Goal: Information Seeking & Learning: Stay updated

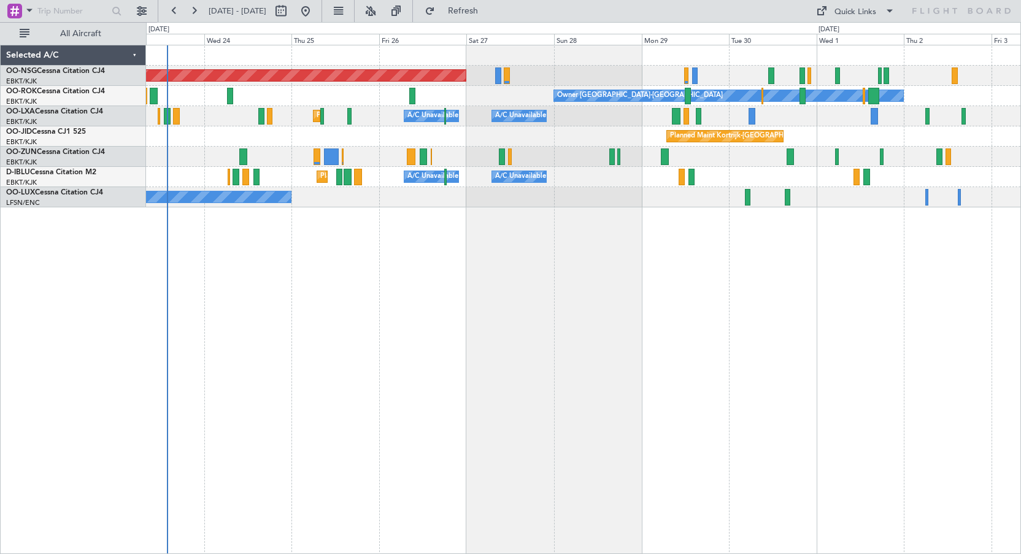
click at [523, 145] on div "Planned Maint Kortrijk-[GEOGRAPHIC_DATA]" at bounding box center [583, 136] width 874 height 20
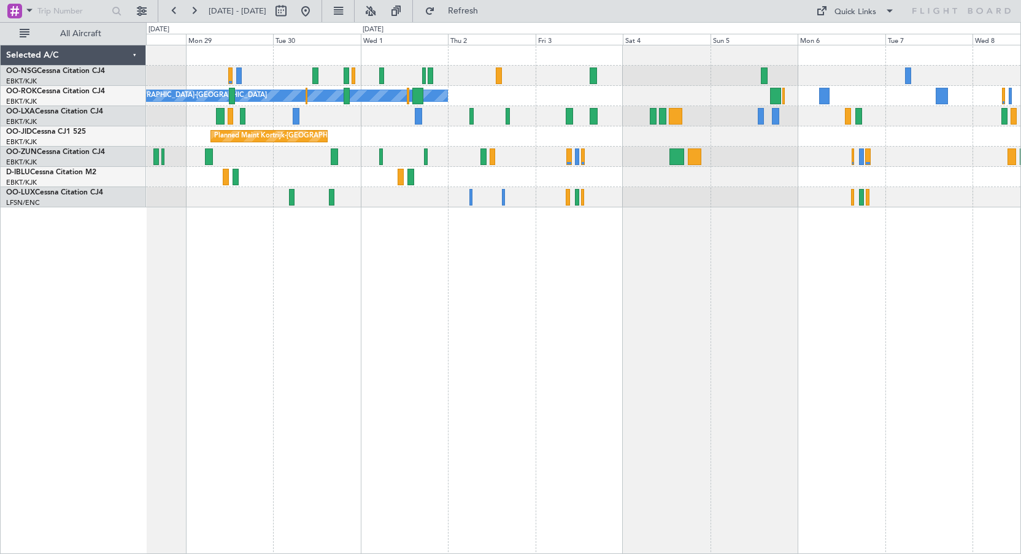
click at [500, 142] on div "Planned Maint Kortrijk-[GEOGRAPHIC_DATA]" at bounding box center [583, 136] width 874 height 20
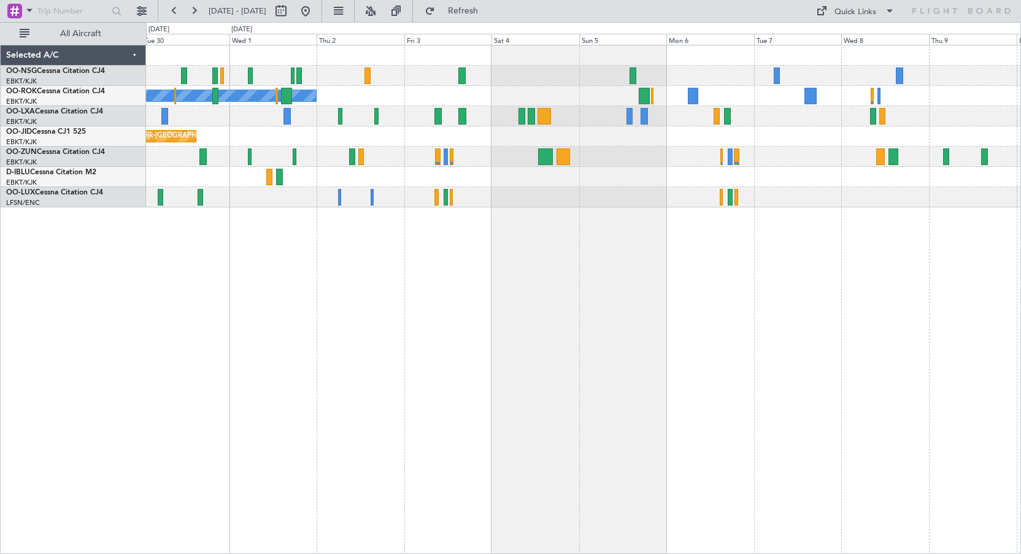
click at [765, 140] on div "Owner [GEOGRAPHIC_DATA]-[GEOGRAPHIC_DATA] A/C Unavailable Planned Maint [GEOGRA…" at bounding box center [583, 126] width 874 height 162
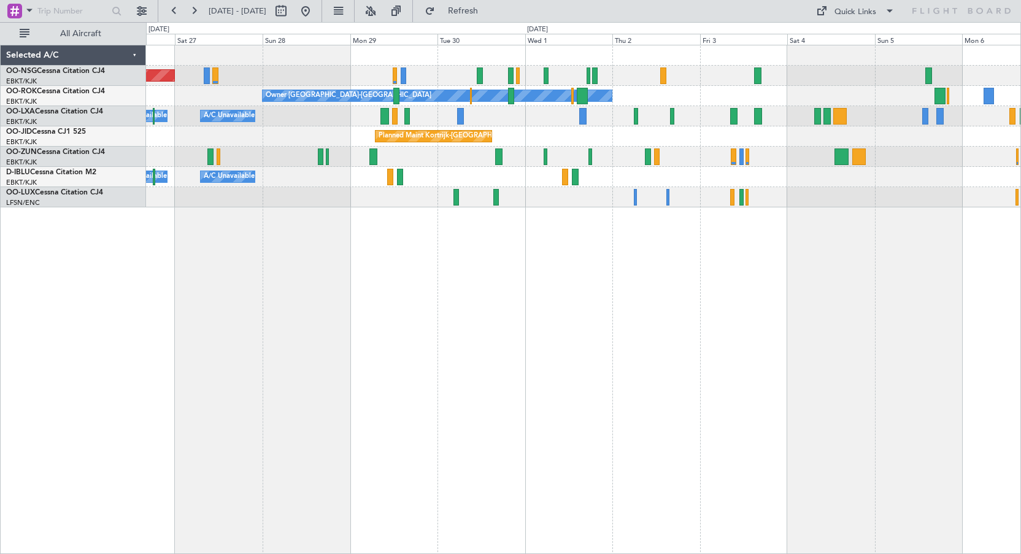
click at [617, 153] on div "Planned Maint [GEOGRAPHIC_DATA] ([GEOGRAPHIC_DATA]) Owner [GEOGRAPHIC_DATA]-[GE…" at bounding box center [583, 126] width 874 height 162
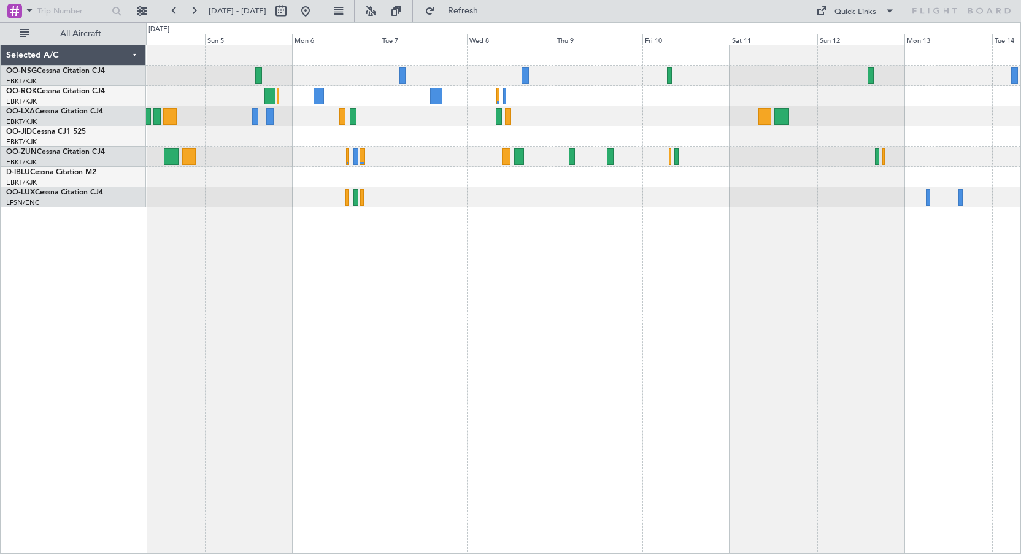
click at [222, 182] on div "Owner [GEOGRAPHIC_DATA]-[GEOGRAPHIC_DATA]" at bounding box center [583, 126] width 874 height 162
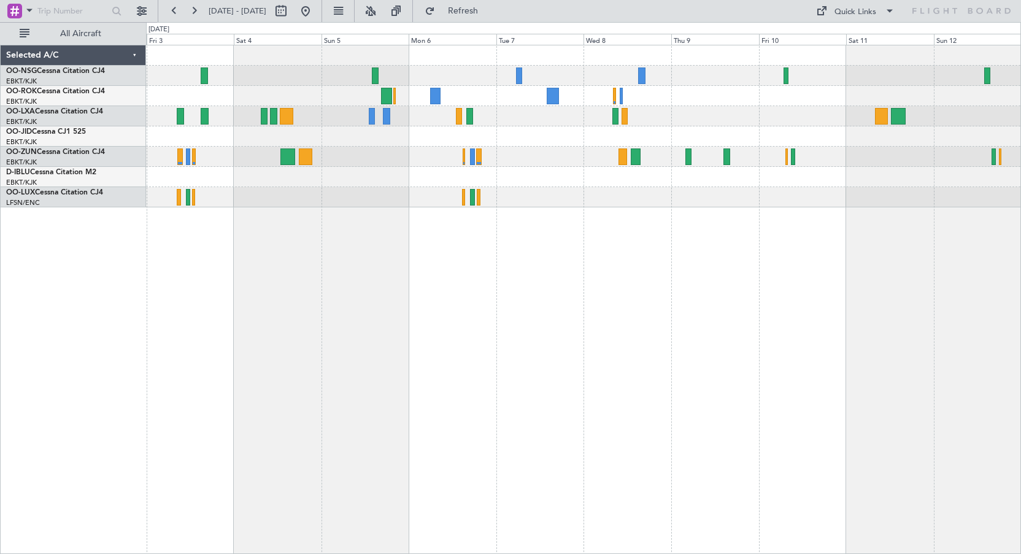
click at [410, 149] on div at bounding box center [583, 157] width 874 height 20
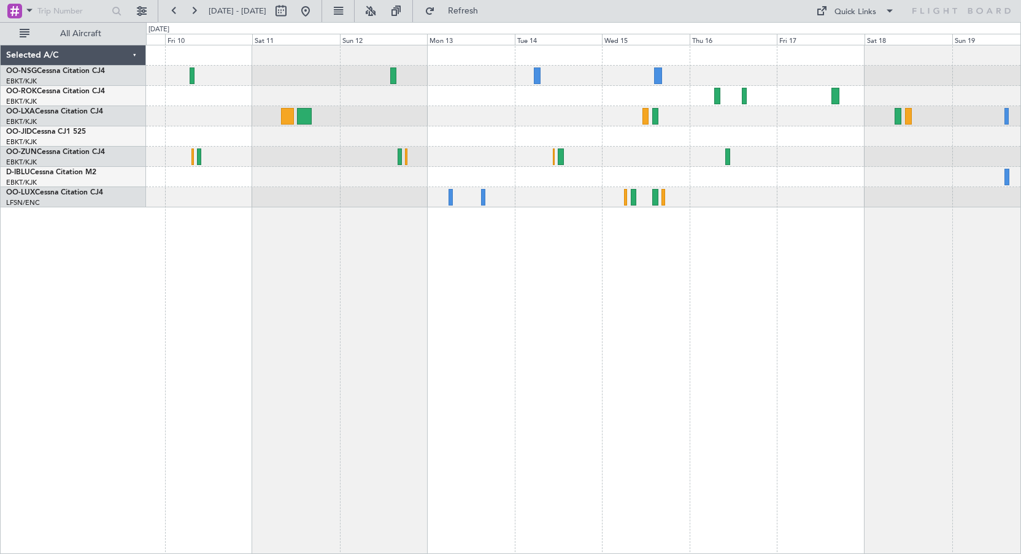
click at [249, 53] on div at bounding box center [583, 55] width 874 height 20
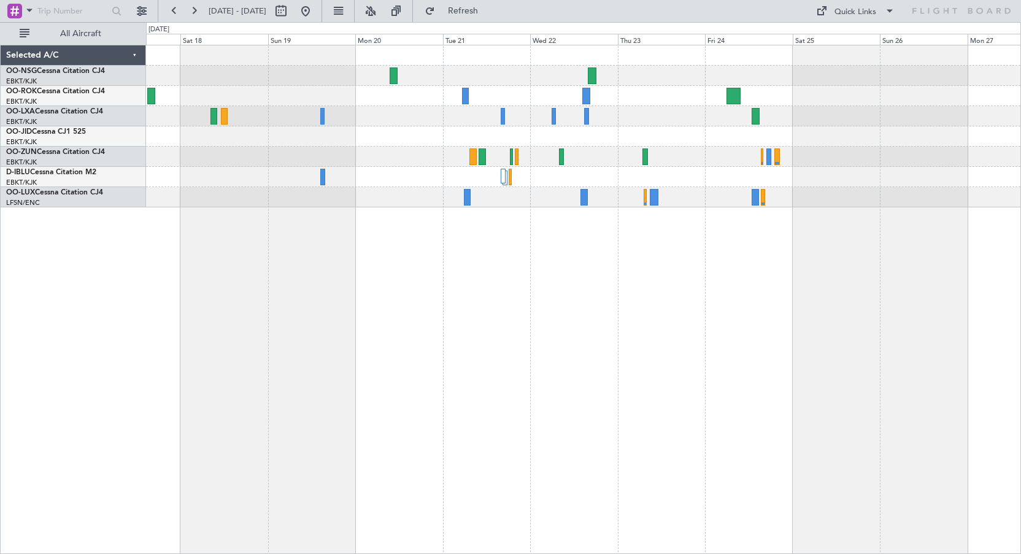
click at [274, 91] on div at bounding box center [583, 96] width 874 height 20
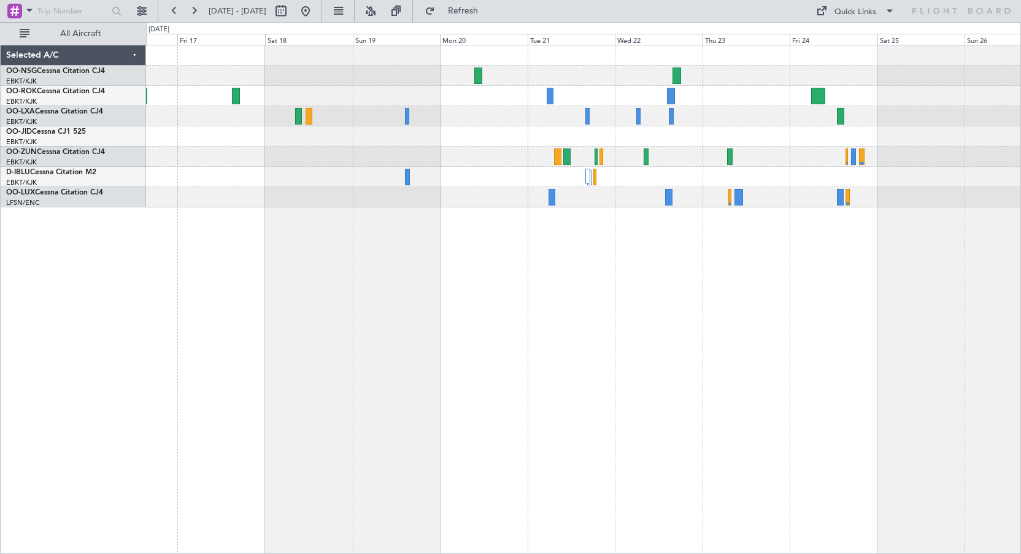
click at [520, 153] on div at bounding box center [583, 157] width 874 height 20
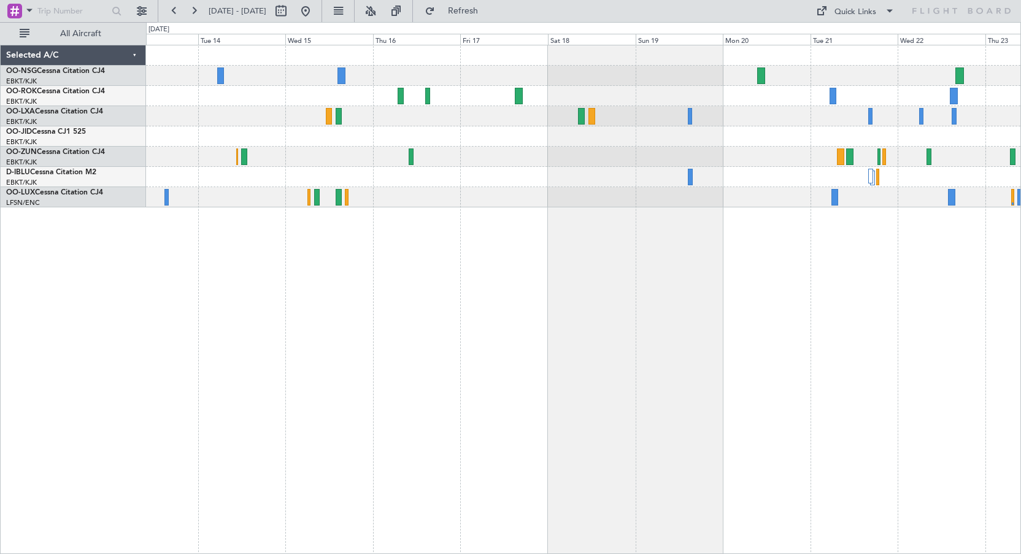
click at [773, 285] on div at bounding box center [583, 299] width 875 height 509
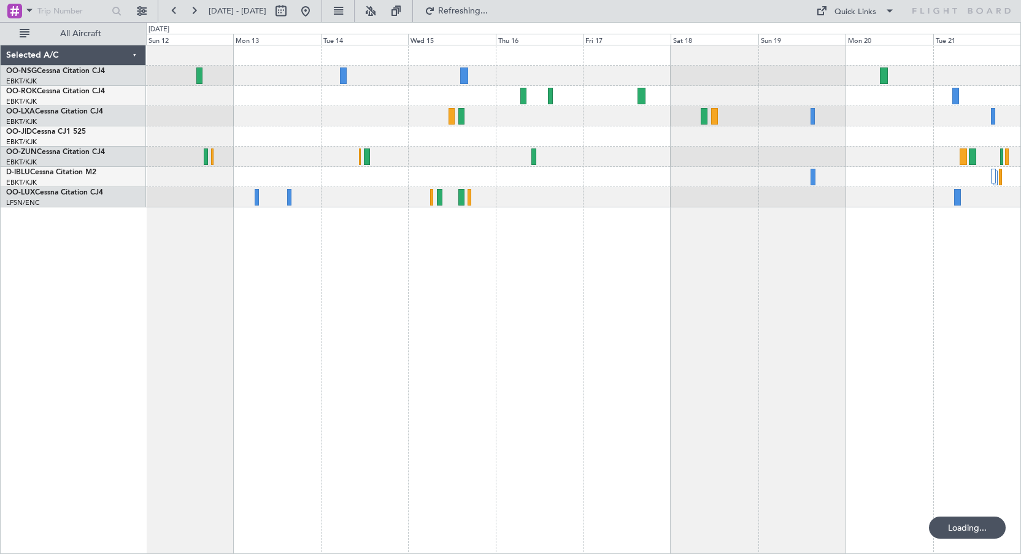
click at [856, 289] on div at bounding box center [583, 299] width 875 height 509
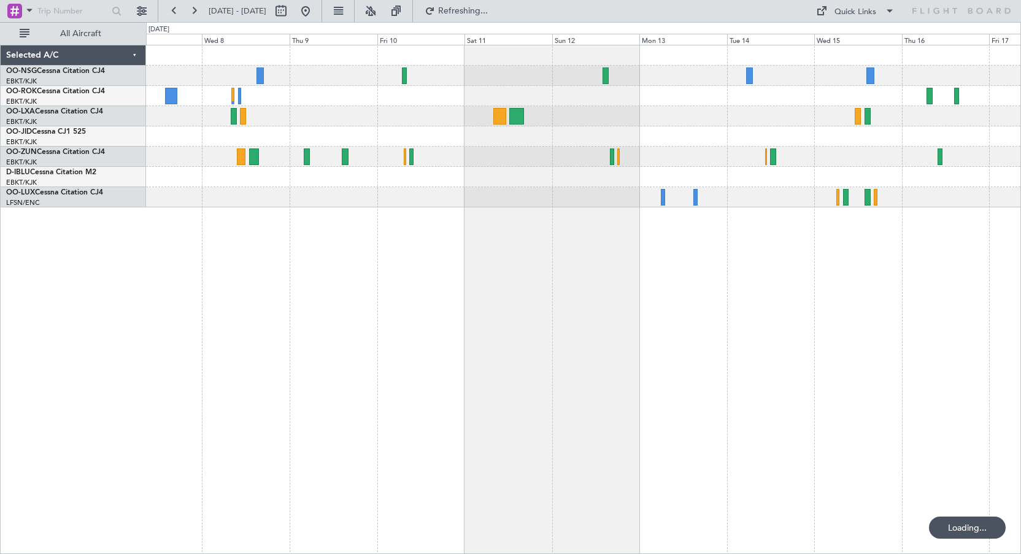
click at [689, 318] on div at bounding box center [583, 299] width 875 height 509
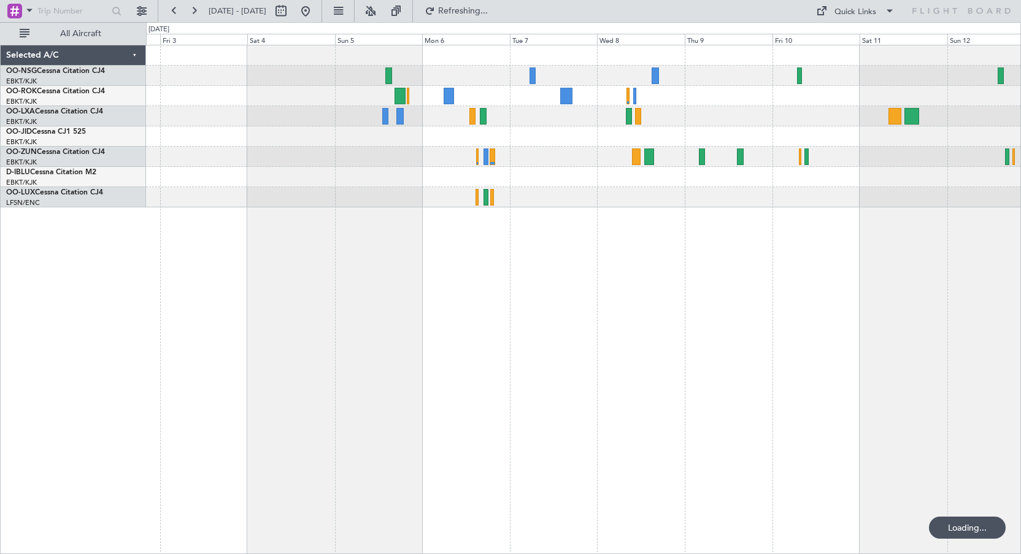
click at [639, 312] on div "Owner [GEOGRAPHIC_DATA]-[GEOGRAPHIC_DATA] Planned Maint [GEOGRAPHIC_DATA]-[GEOG…" at bounding box center [583, 299] width 875 height 509
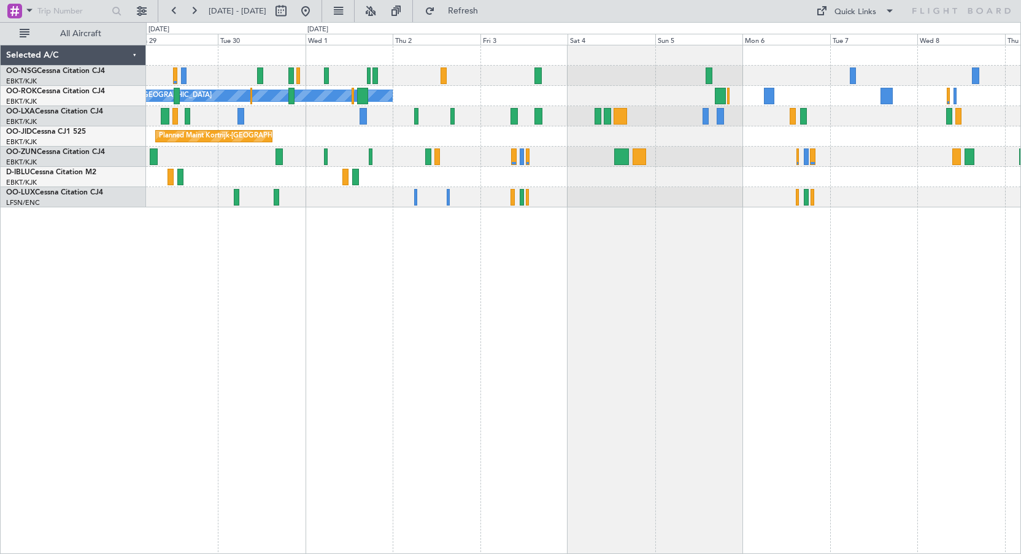
click at [676, 313] on div "Planned Maint [GEOGRAPHIC_DATA] ([GEOGRAPHIC_DATA]) Owner [GEOGRAPHIC_DATA]-[GE…" at bounding box center [583, 299] width 875 height 509
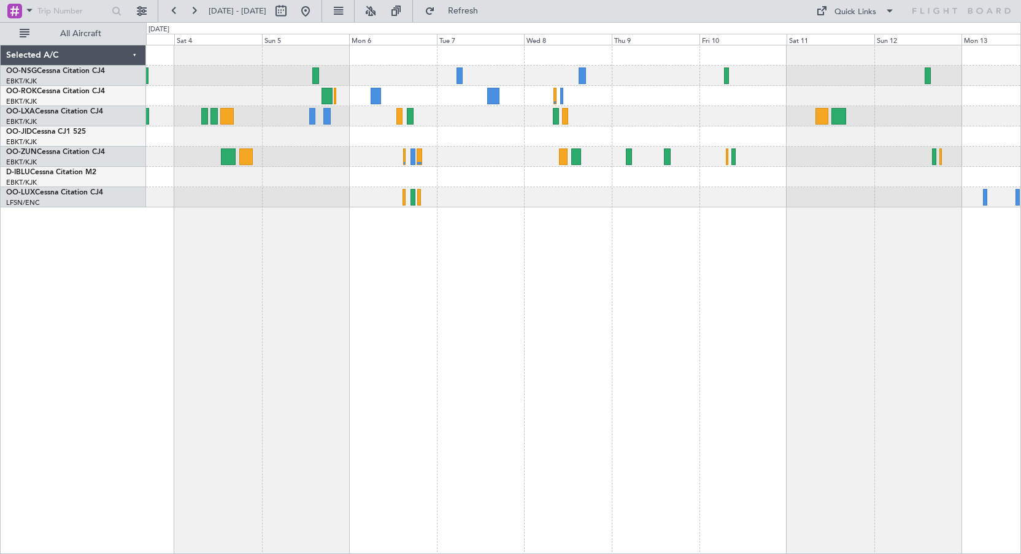
click at [415, 184] on div at bounding box center [583, 177] width 874 height 20
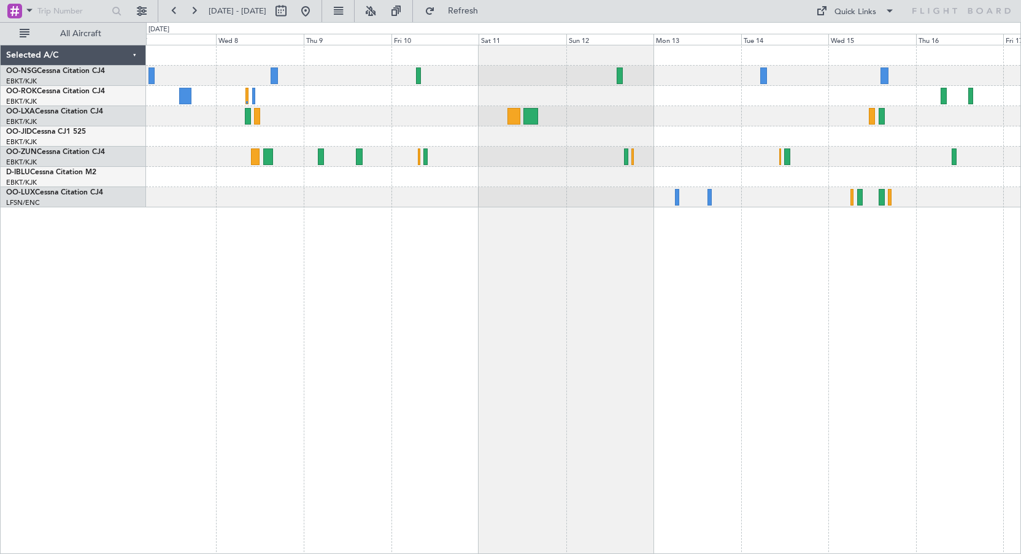
click at [605, 119] on div at bounding box center [583, 116] width 874 height 20
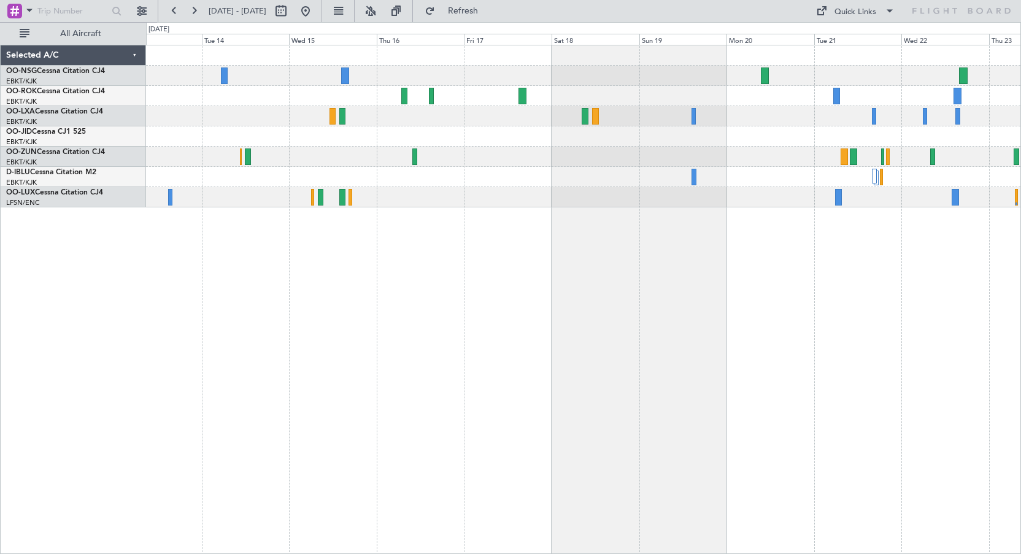
click at [431, 160] on div at bounding box center [583, 126] width 874 height 162
click at [853, 302] on div at bounding box center [583, 299] width 875 height 509
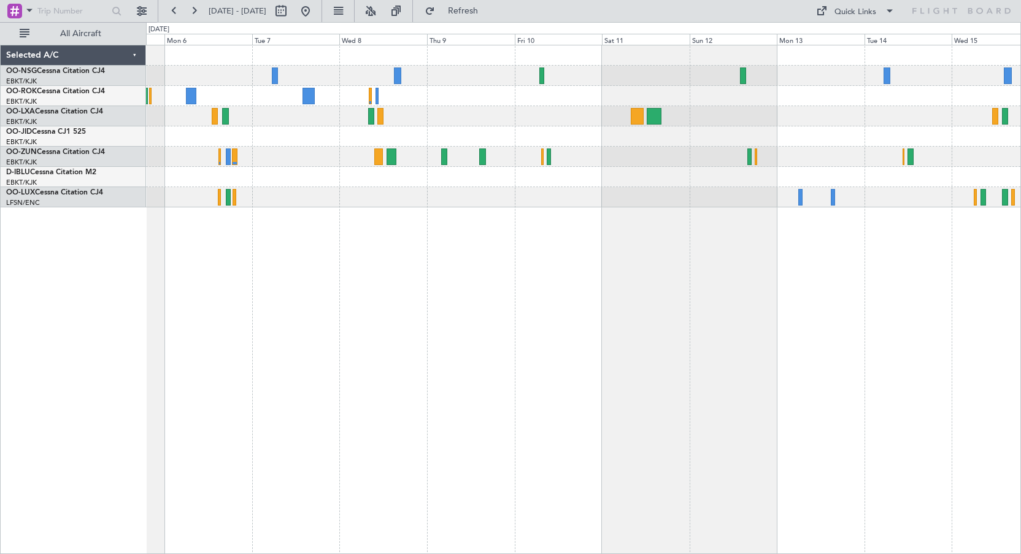
click at [727, 326] on div at bounding box center [583, 299] width 875 height 509
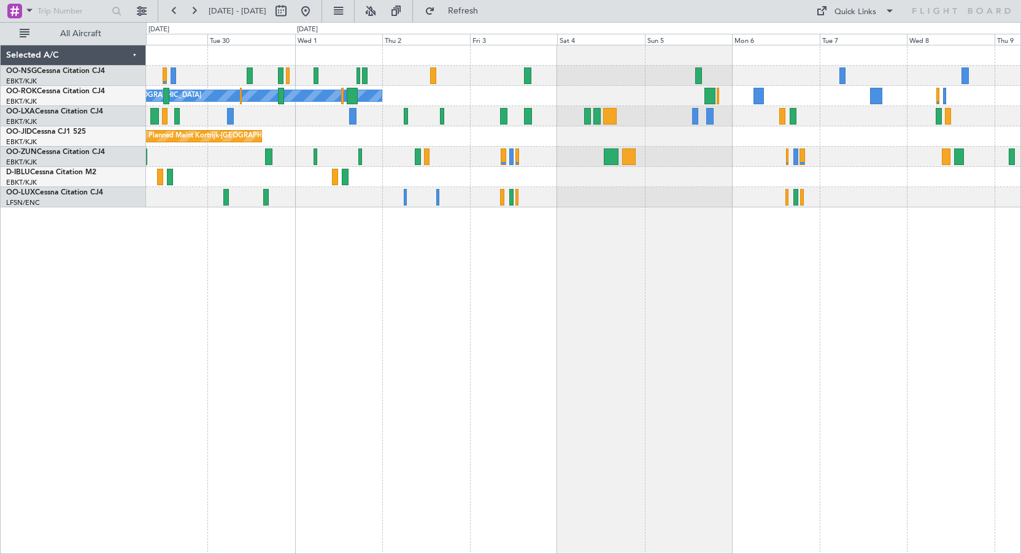
click at [570, 318] on div "Planned Maint [GEOGRAPHIC_DATA] ([GEOGRAPHIC_DATA]) Owner [GEOGRAPHIC_DATA]-[GE…" at bounding box center [583, 299] width 875 height 509
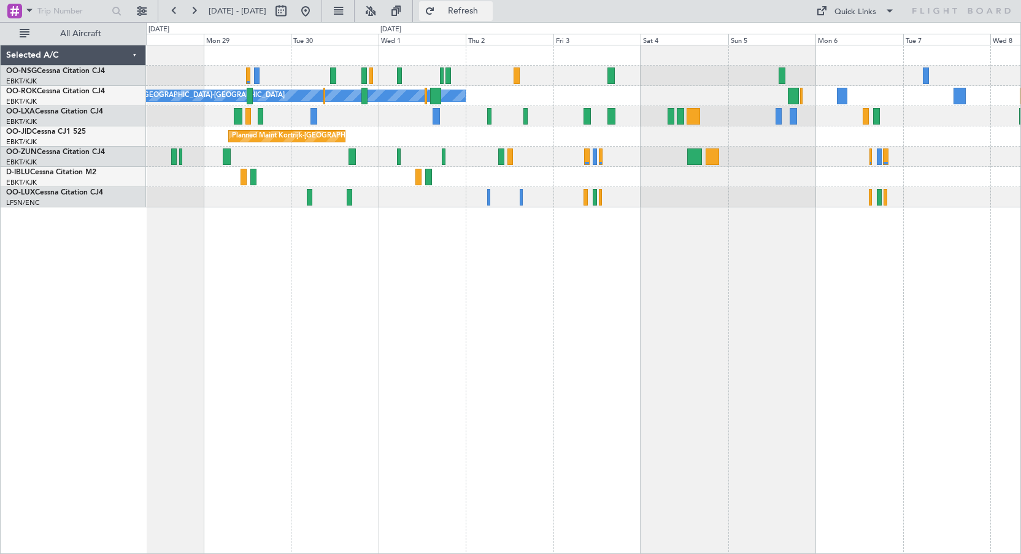
click at [476, 10] on button "Refresh" at bounding box center [456, 11] width 74 height 20
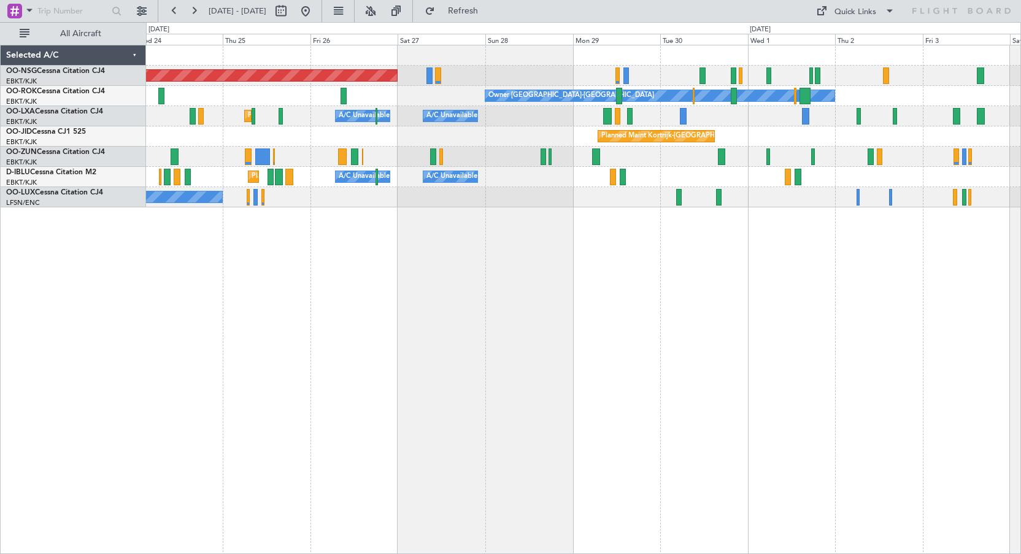
click at [898, 256] on div "Planned Maint [GEOGRAPHIC_DATA] ([GEOGRAPHIC_DATA]) Owner [GEOGRAPHIC_DATA]-[GE…" at bounding box center [583, 299] width 875 height 509
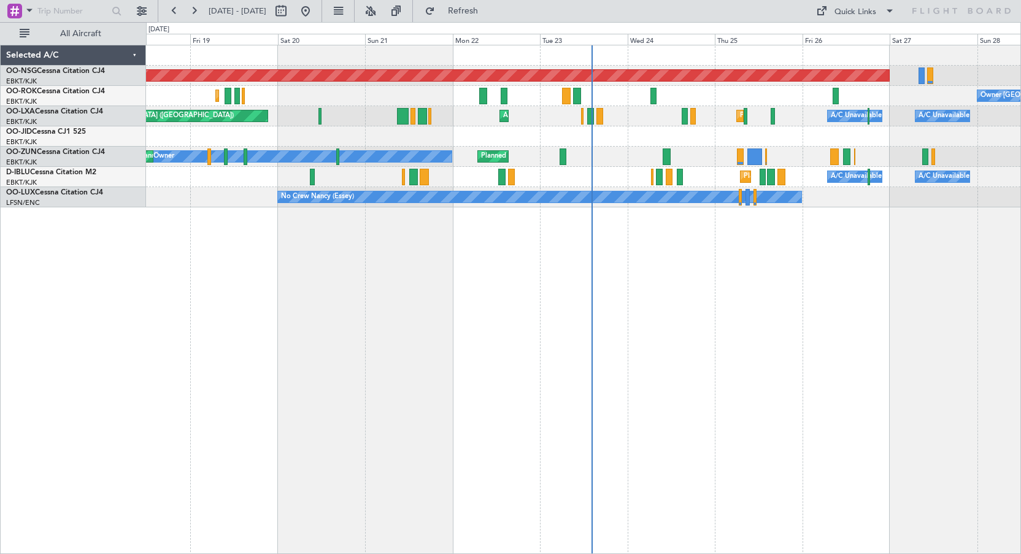
click at [800, 300] on div "Planned Maint [GEOGRAPHIC_DATA] ([GEOGRAPHIC_DATA]) Owner [GEOGRAPHIC_DATA]-[GE…" at bounding box center [583, 299] width 875 height 509
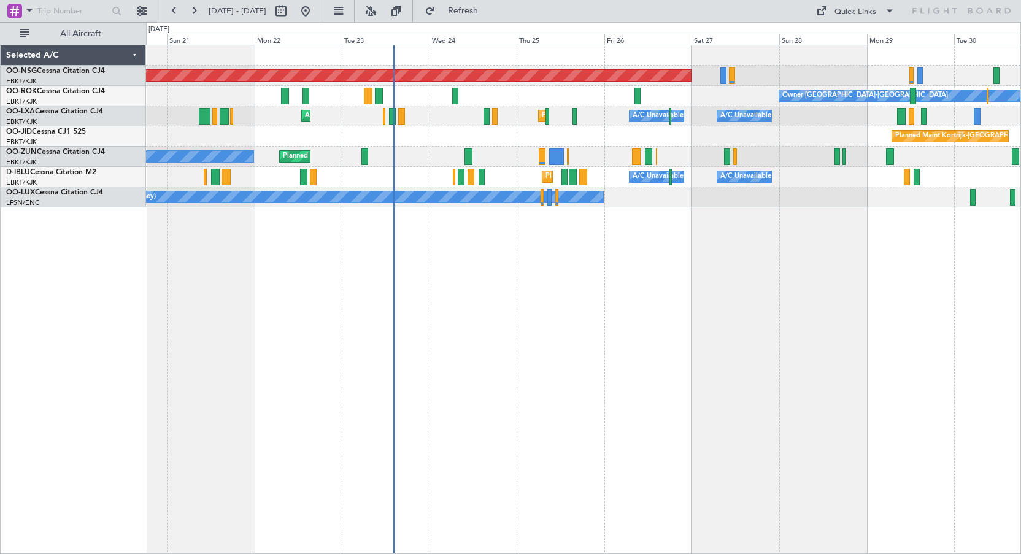
click at [699, 97] on div "Owner [GEOGRAPHIC_DATA]-[GEOGRAPHIC_DATA] Planned Maint [GEOGRAPHIC_DATA]-[GEOG…" at bounding box center [583, 96] width 874 height 20
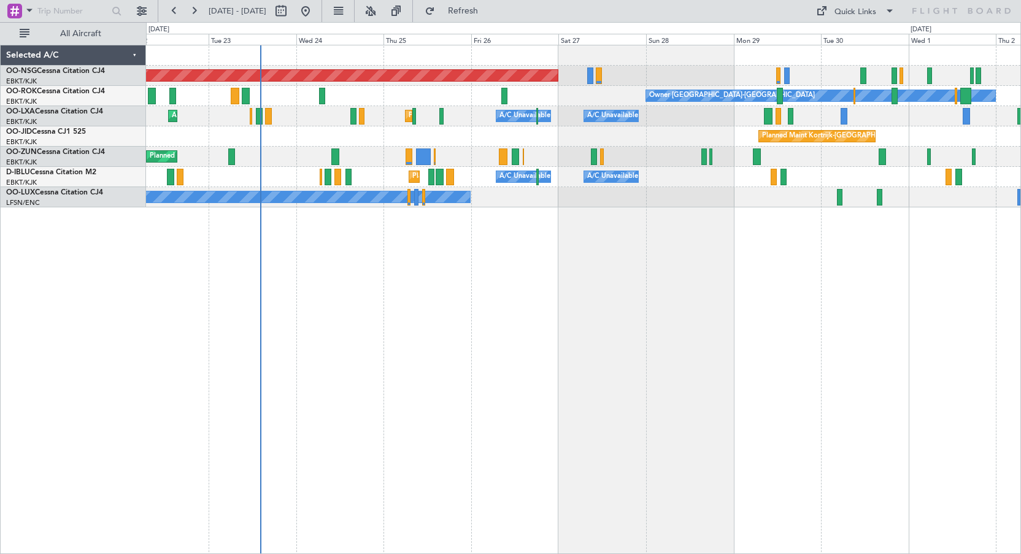
click at [634, 137] on div "Planned Maint Kortrijk-[GEOGRAPHIC_DATA]" at bounding box center [583, 136] width 874 height 20
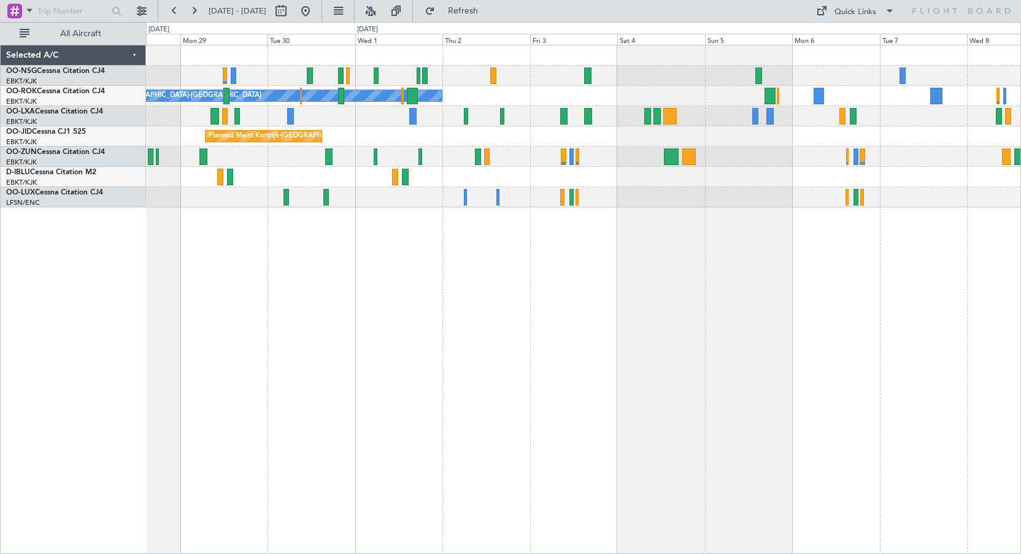
click at [405, 146] on div "Planned Maint Kortrijk-[GEOGRAPHIC_DATA]" at bounding box center [583, 136] width 874 height 20
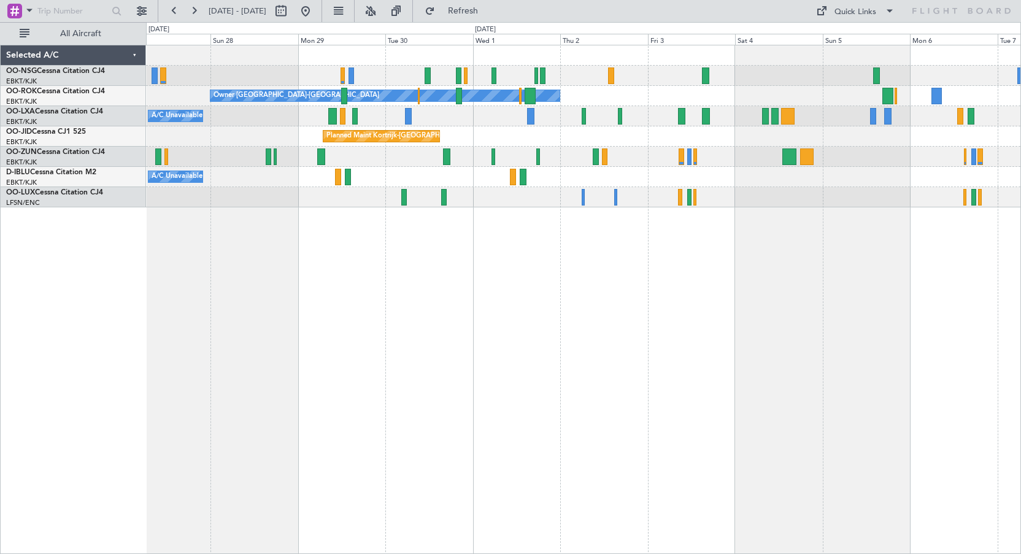
click at [530, 61] on div at bounding box center [583, 55] width 874 height 20
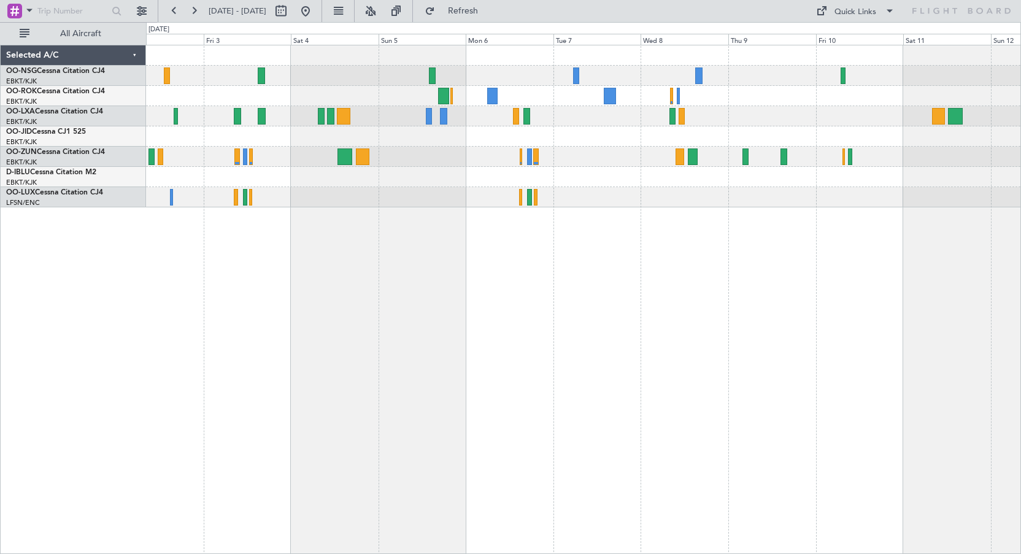
click at [366, 183] on div at bounding box center [583, 177] width 874 height 20
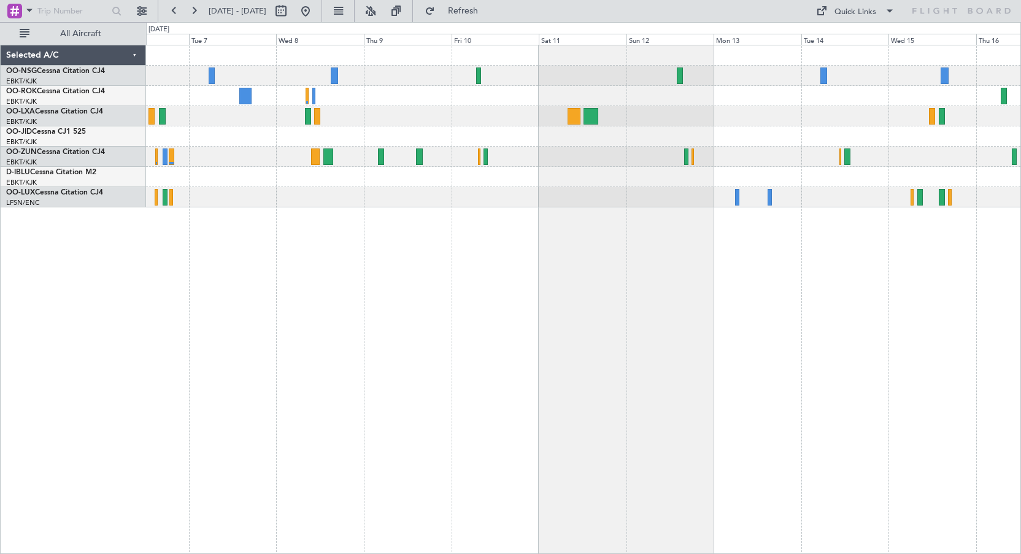
click at [566, 77] on div at bounding box center [583, 76] width 874 height 20
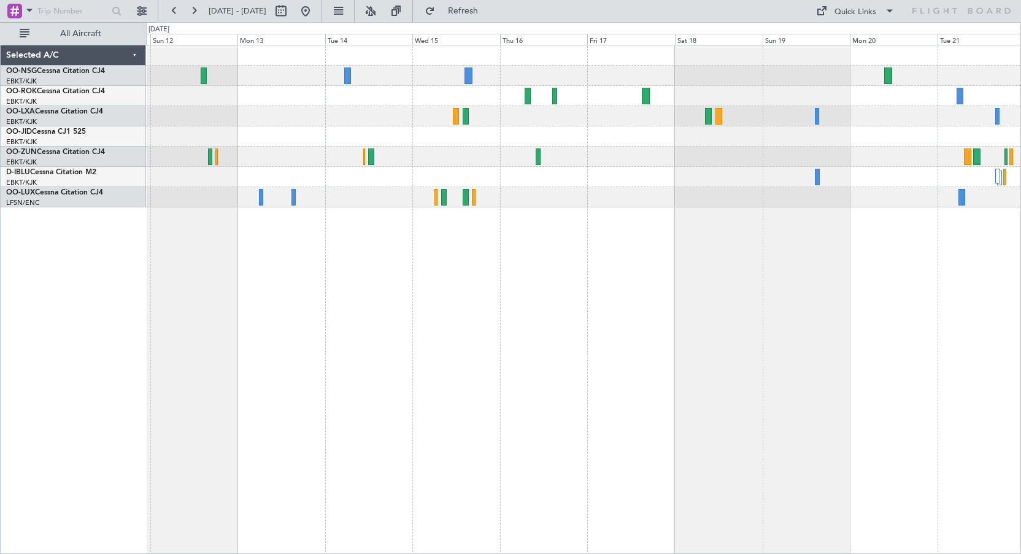
click at [462, 94] on div at bounding box center [583, 96] width 874 height 20
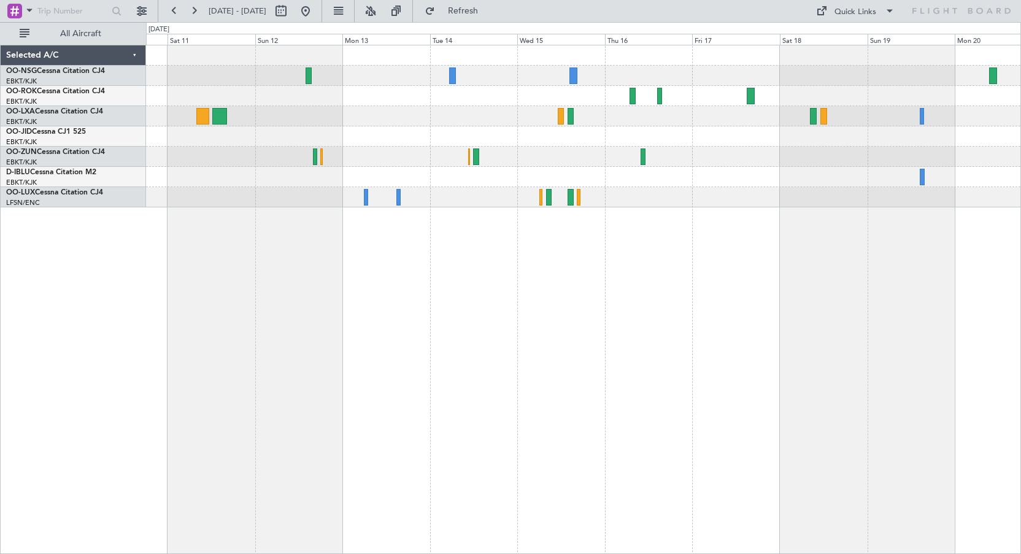
click at [473, 174] on div at bounding box center [583, 177] width 874 height 20
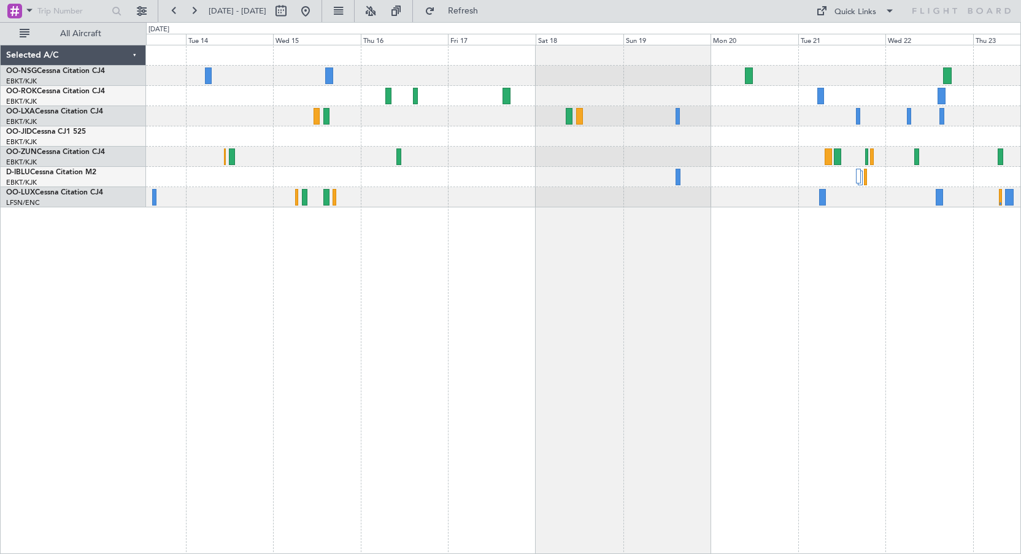
click at [466, 164] on div at bounding box center [583, 157] width 874 height 20
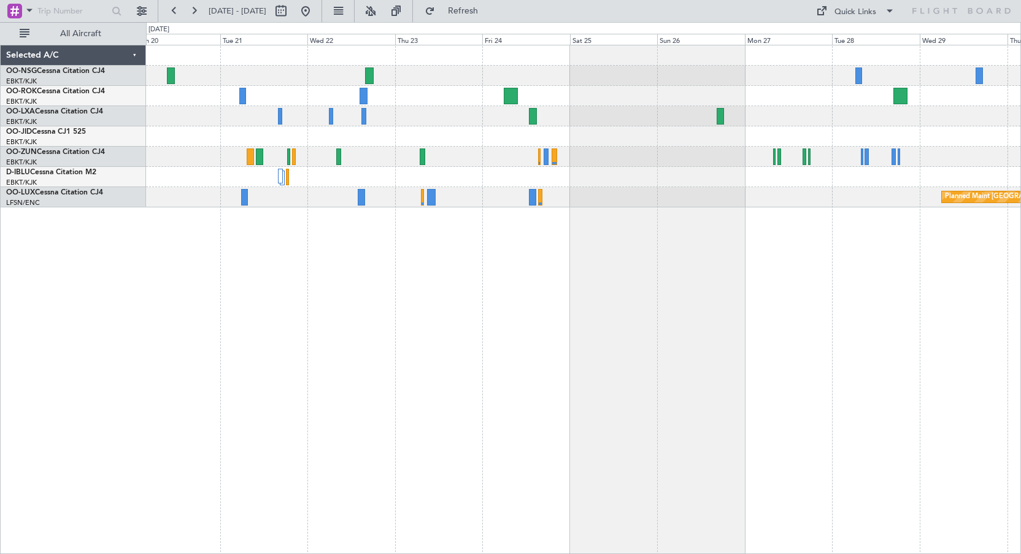
click at [189, 140] on div "Planned Maint [GEOGRAPHIC_DATA] ([GEOGRAPHIC_DATA])" at bounding box center [583, 126] width 874 height 162
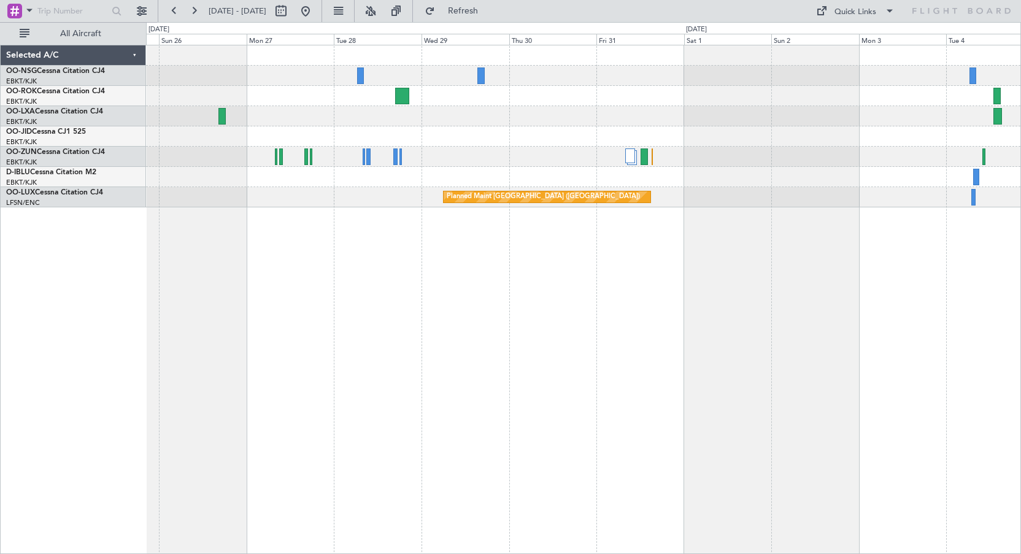
click at [468, 116] on div "Planned Maint [GEOGRAPHIC_DATA] ([GEOGRAPHIC_DATA])" at bounding box center [583, 126] width 874 height 162
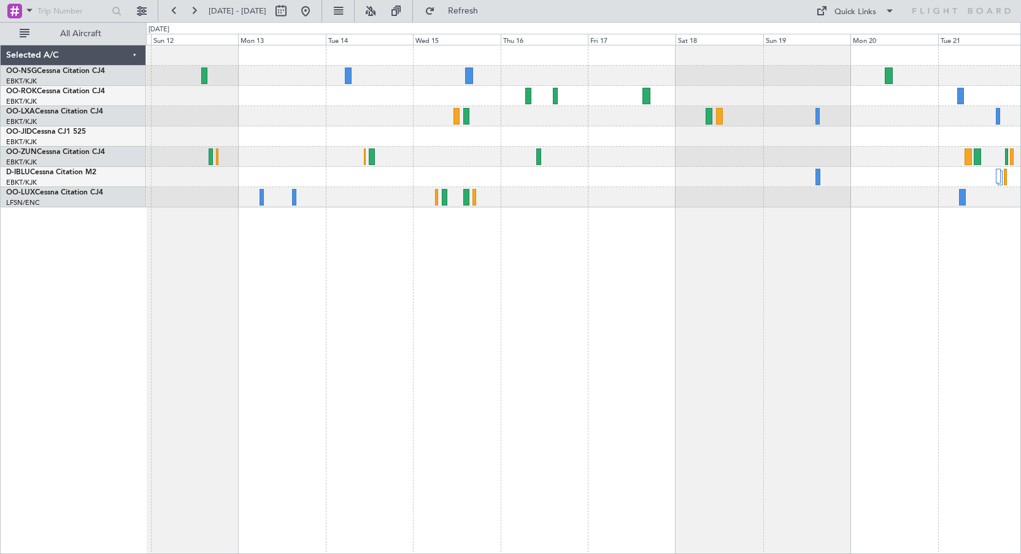
click at [948, 251] on div at bounding box center [583, 299] width 875 height 509
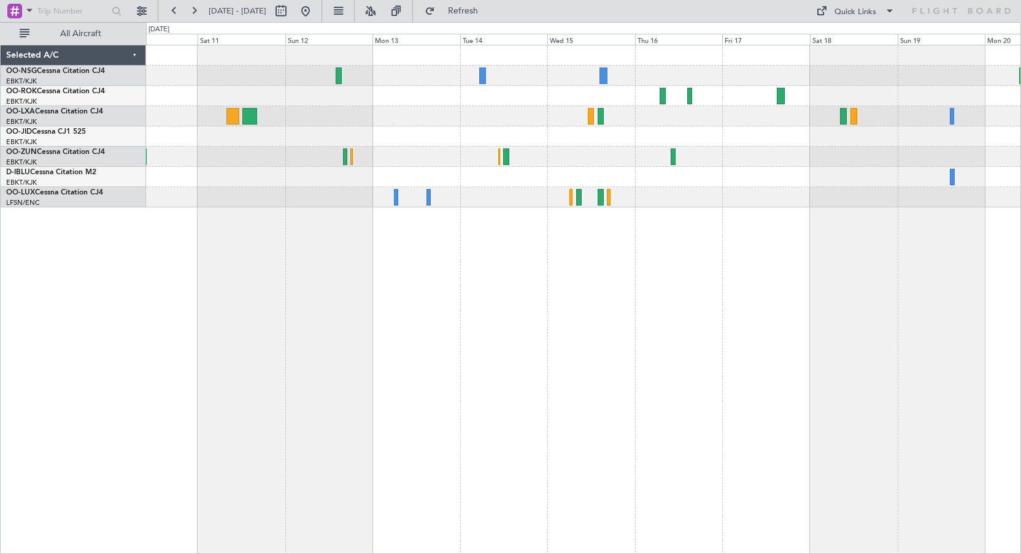
click at [821, 256] on div at bounding box center [583, 299] width 875 height 509
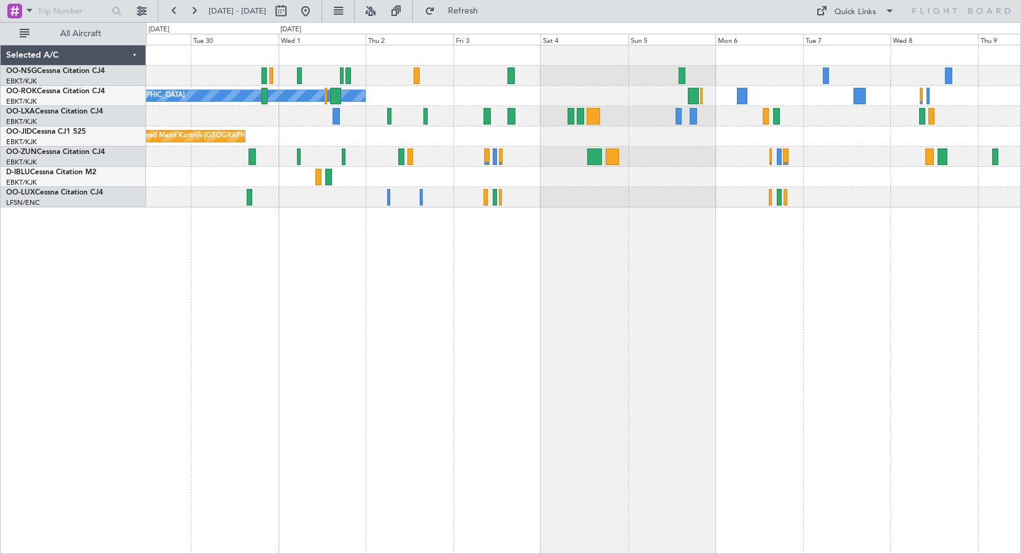
click at [1003, 108] on div "Planned Maint [GEOGRAPHIC_DATA] ([GEOGRAPHIC_DATA]) Owner [GEOGRAPHIC_DATA]-[GE…" at bounding box center [583, 126] width 874 height 162
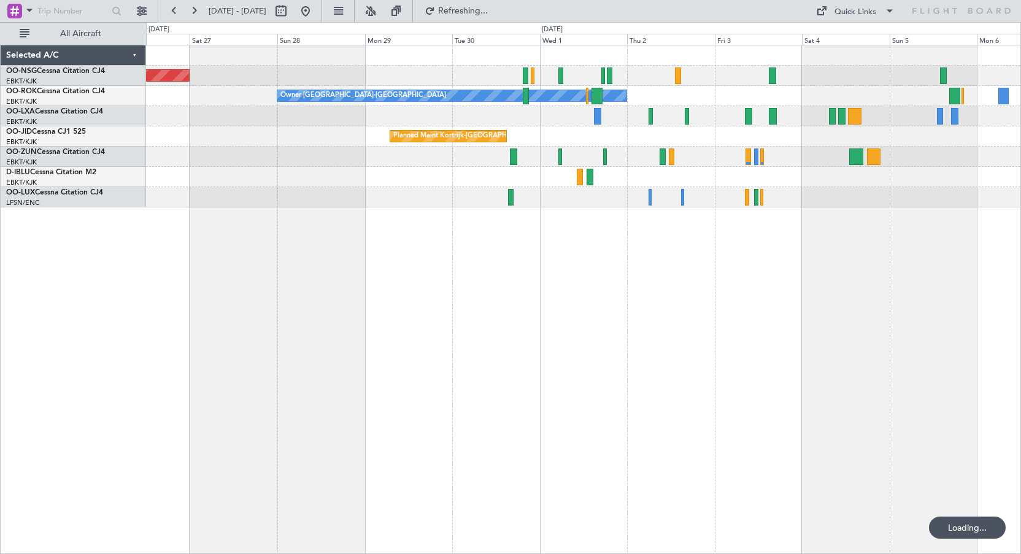
click at [794, 146] on div "Planned Maint [GEOGRAPHIC_DATA] ([GEOGRAPHIC_DATA]) Owner [GEOGRAPHIC_DATA]-[GE…" at bounding box center [583, 126] width 874 height 162
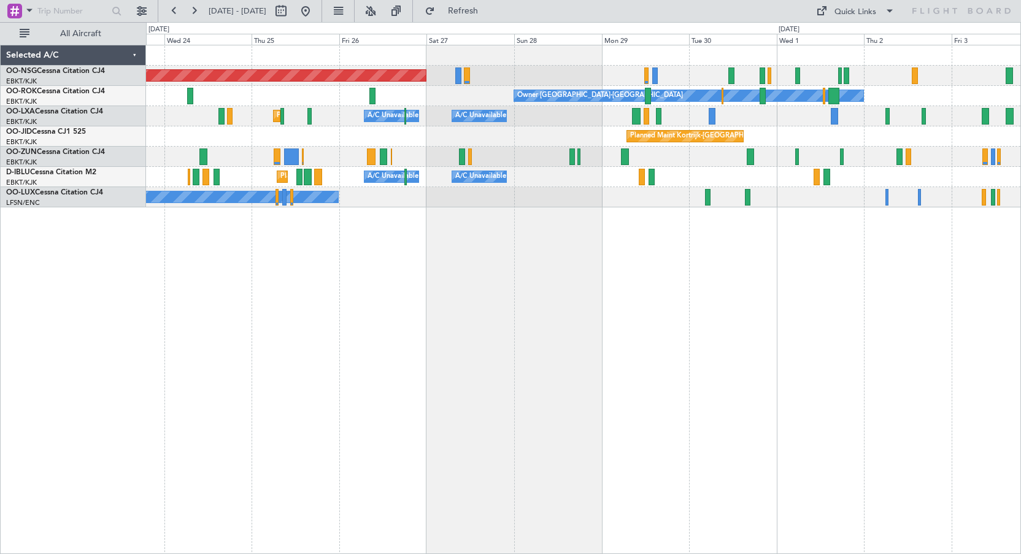
click at [676, 231] on div "Planned Maint [GEOGRAPHIC_DATA] ([GEOGRAPHIC_DATA]) Owner [GEOGRAPHIC_DATA]-[GE…" at bounding box center [583, 299] width 875 height 509
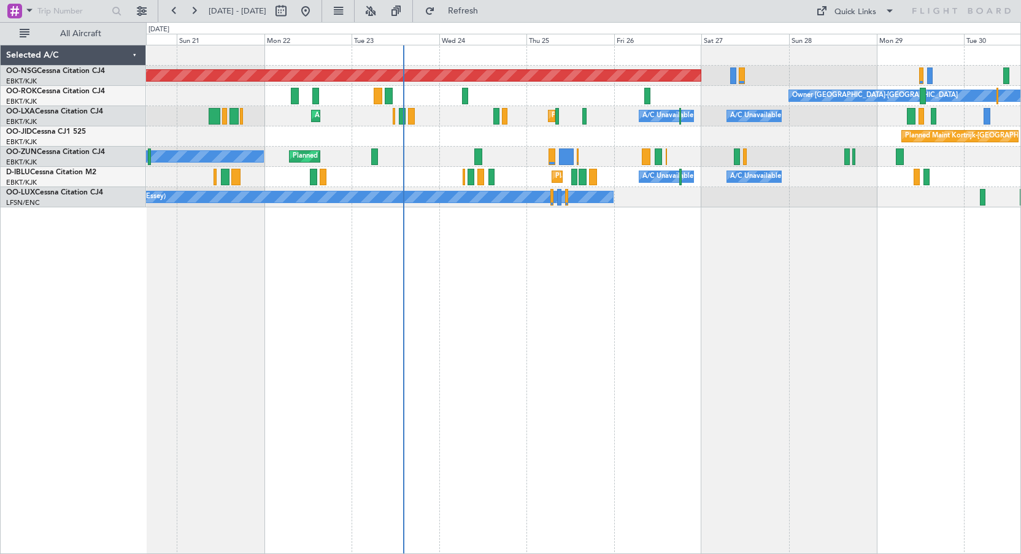
click at [736, 309] on div "Planned Maint [GEOGRAPHIC_DATA] ([GEOGRAPHIC_DATA]) Owner [GEOGRAPHIC_DATA]-[GE…" at bounding box center [583, 299] width 875 height 509
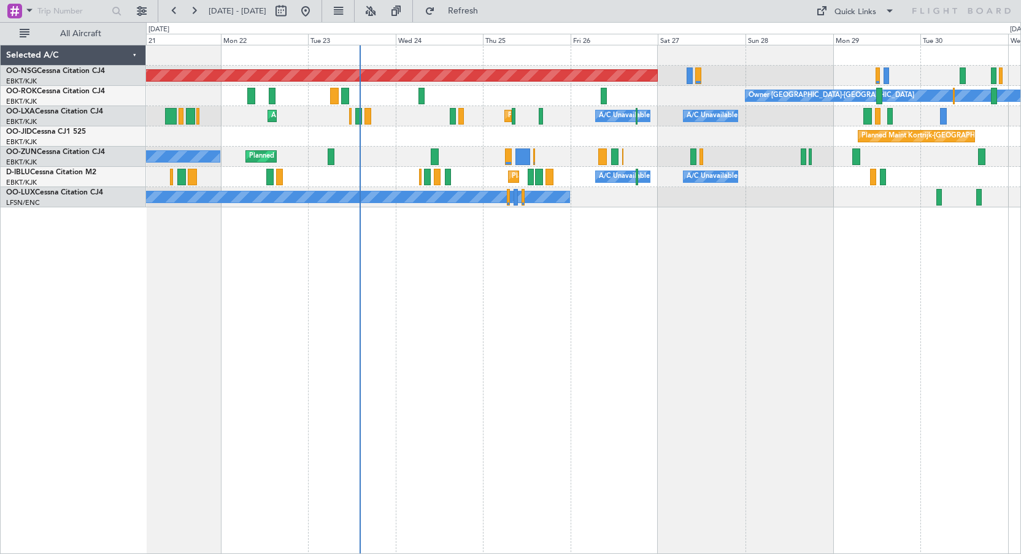
click at [535, 100] on div "Owner [GEOGRAPHIC_DATA]-[GEOGRAPHIC_DATA] Planned Maint [GEOGRAPHIC_DATA]-[GEOG…" at bounding box center [583, 96] width 874 height 20
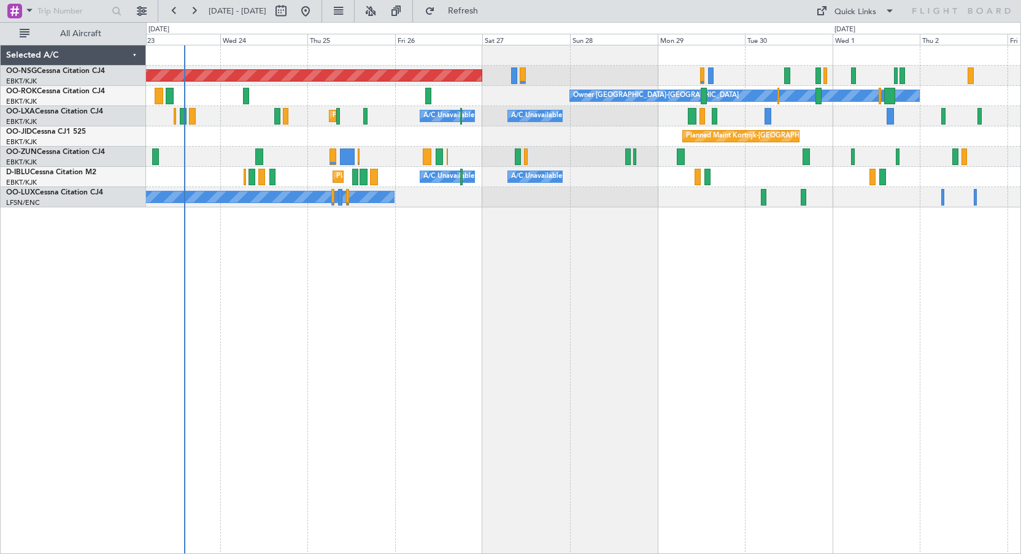
click at [638, 128] on div "Planned Maint [GEOGRAPHIC_DATA] ([GEOGRAPHIC_DATA]) Owner [GEOGRAPHIC_DATA]-[GE…" at bounding box center [583, 126] width 874 height 162
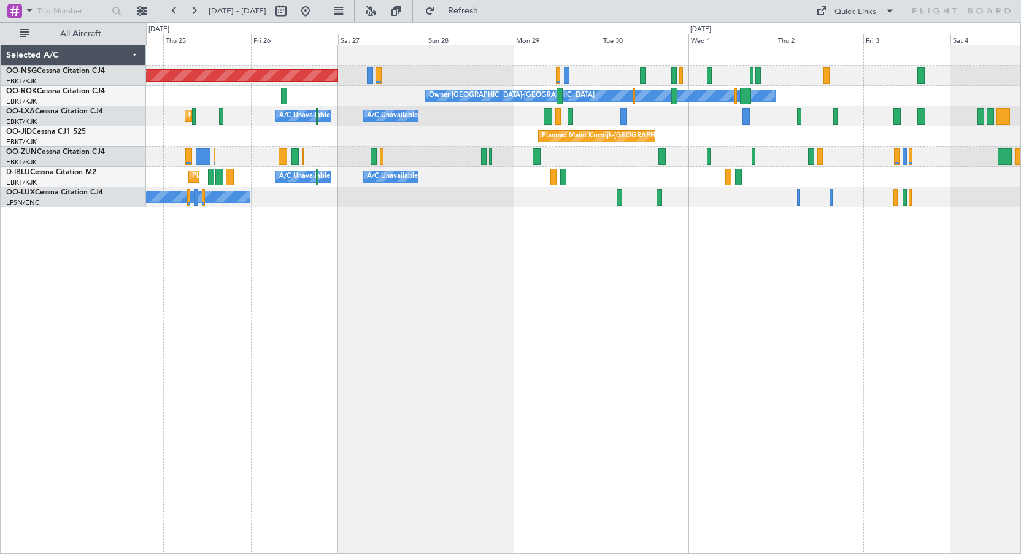
click at [772, 141] on div "Planned Maint Kortrijk-[GEOGRAPHIC_DATA]" at bounding box center [583, 136] width 874 height 20
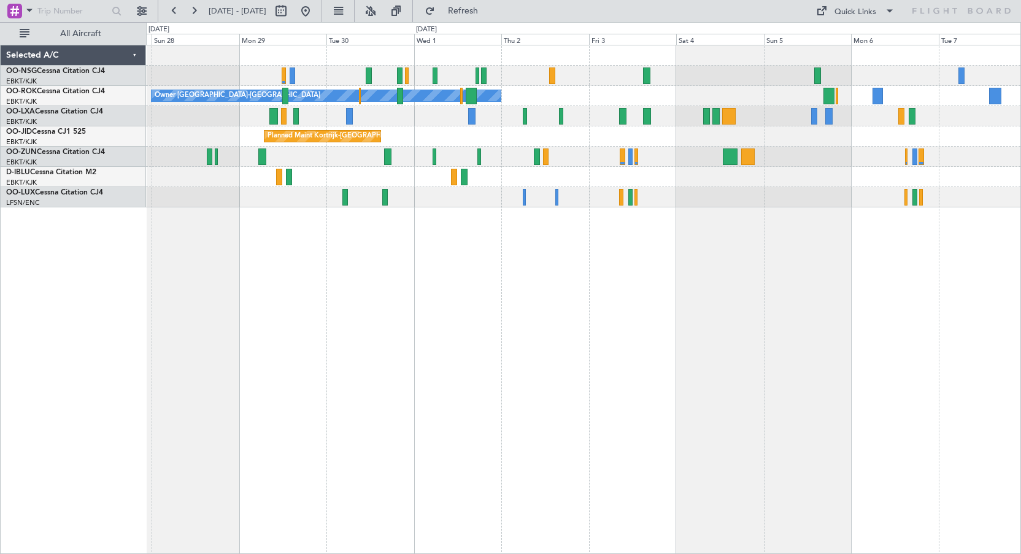
click at [686, 102] on div "Owner [GEOGRAPHIC_DATA]-[GEOGRAPHIC_DATA]" at bounding box center [583, 96] width 874 height 20
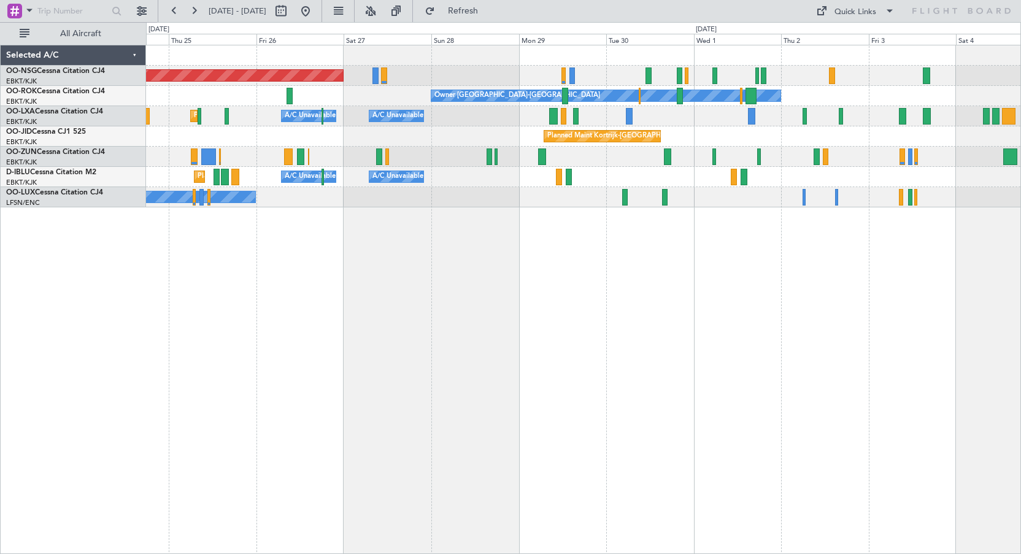
click at [779, 359] on div "Planned Maint [GEOGRAPHIC_DATA] ([GEOGRAPHIC_DATA]) Owner [GEOGRAPHIC_DATA]-[GE…" at bounding box center [583, 299] width 875 height 509
